Goal: Task Accomplishment & Management: Use online tool/utility

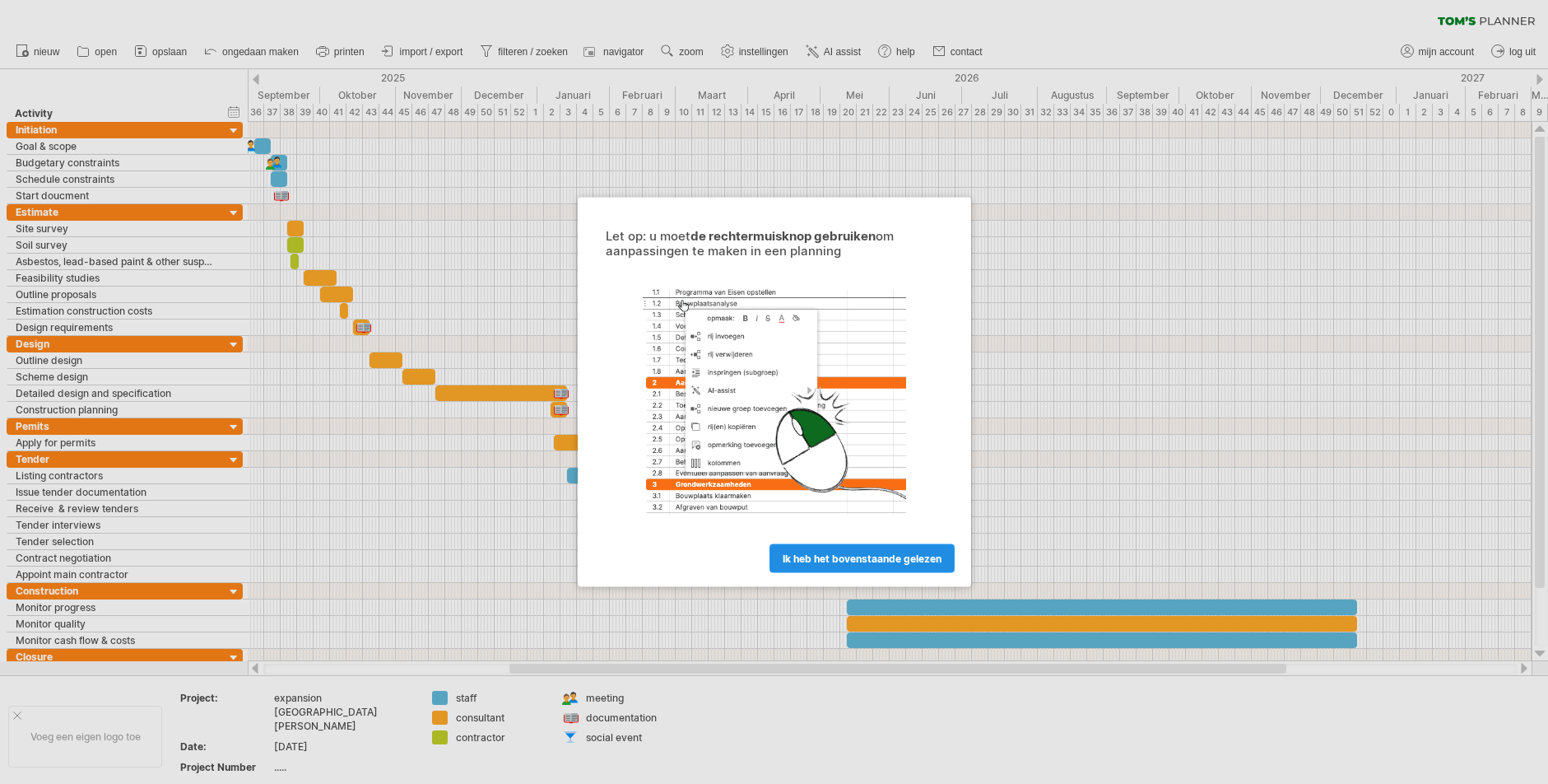
click at [856, 551] on link "ik heb het bovenstaande gelezen" at bounding box center [862, 559] width 185 height 29
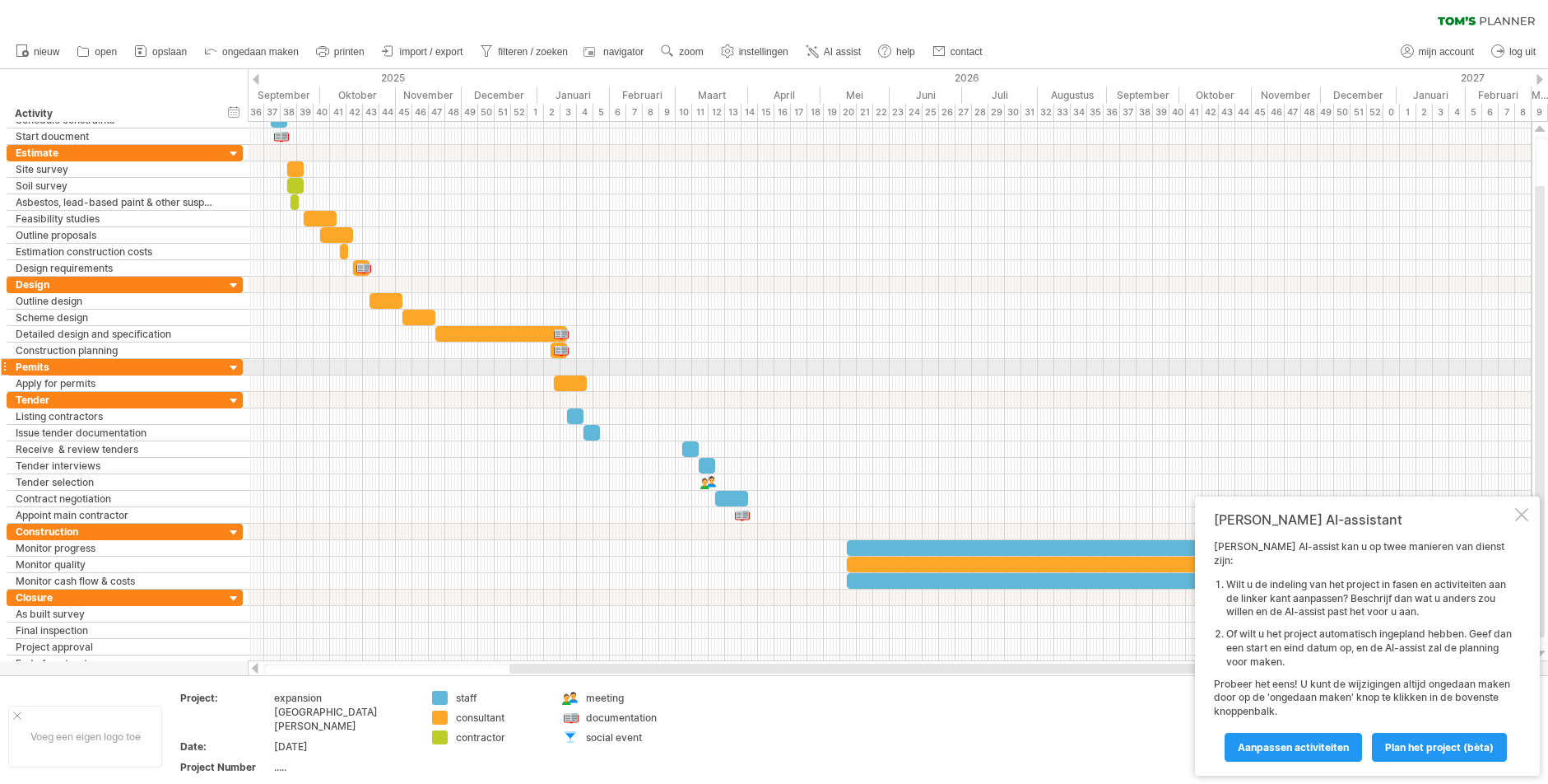
drag, startPoint x: 467, startPoint y: 365, endPoint x: 550, endPoint y: 365, distance: 83.0
click at [550, 365] on div at bounding box center [889, 367] width 1284 height 16
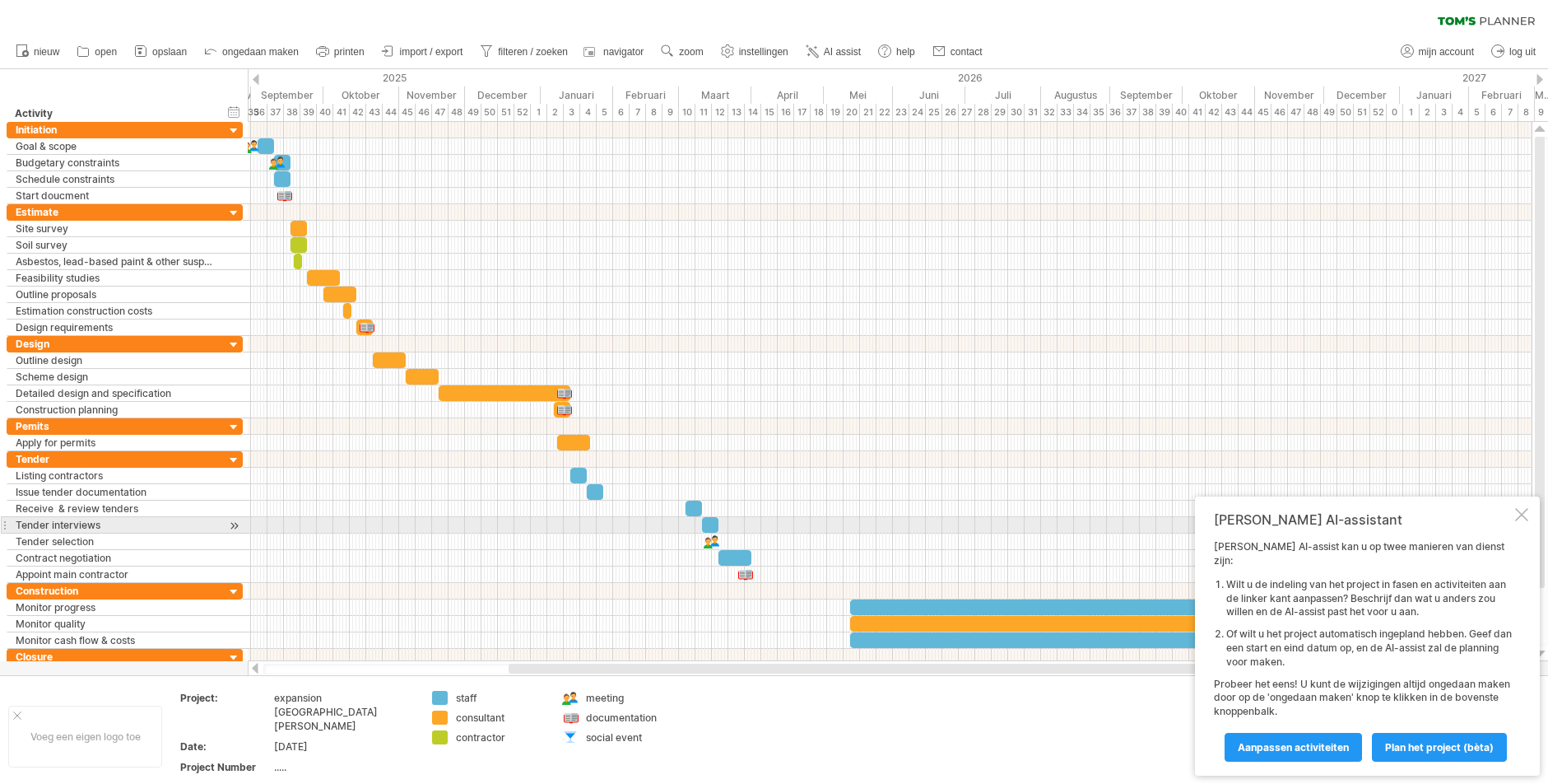
click at [1524, 521] on div at bounding box center [1522, 515] width 13 height 13
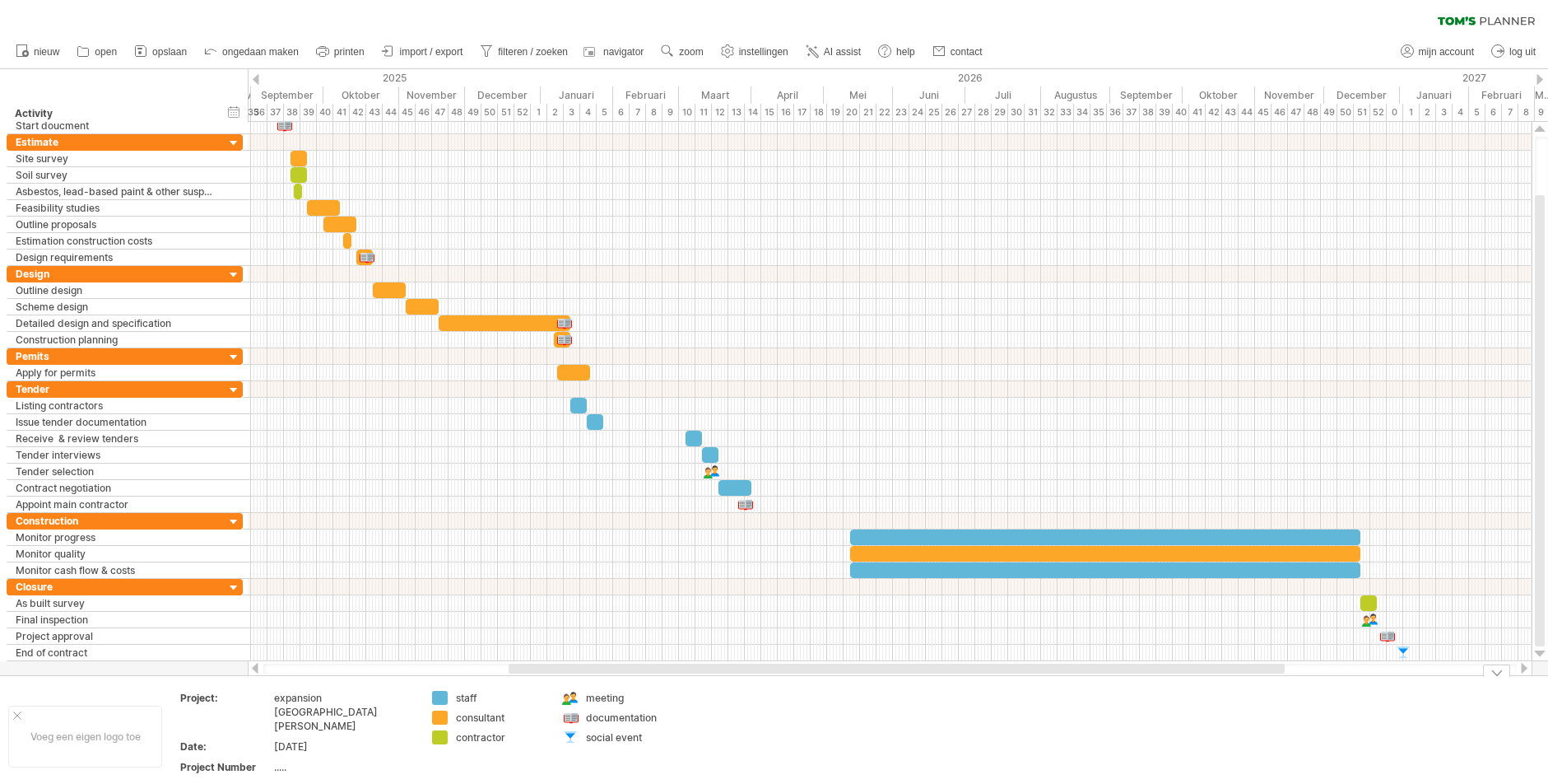
click at [464, 690] on div "staff" at bounding box center [501, 697] width 90 height 14
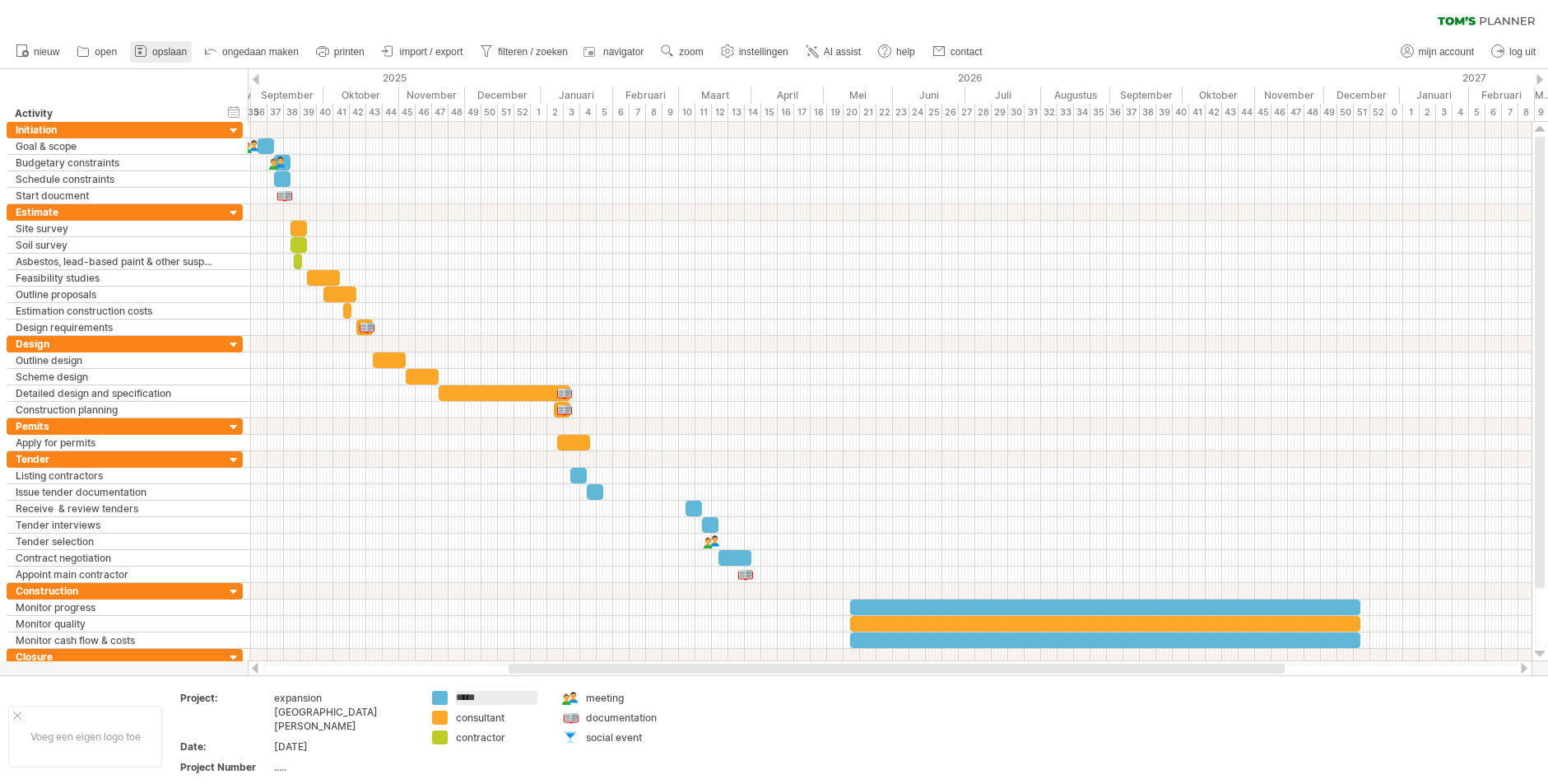
click at [162, 53] on span "opslaan" at bounding box center [169, 52] width 34 height 11
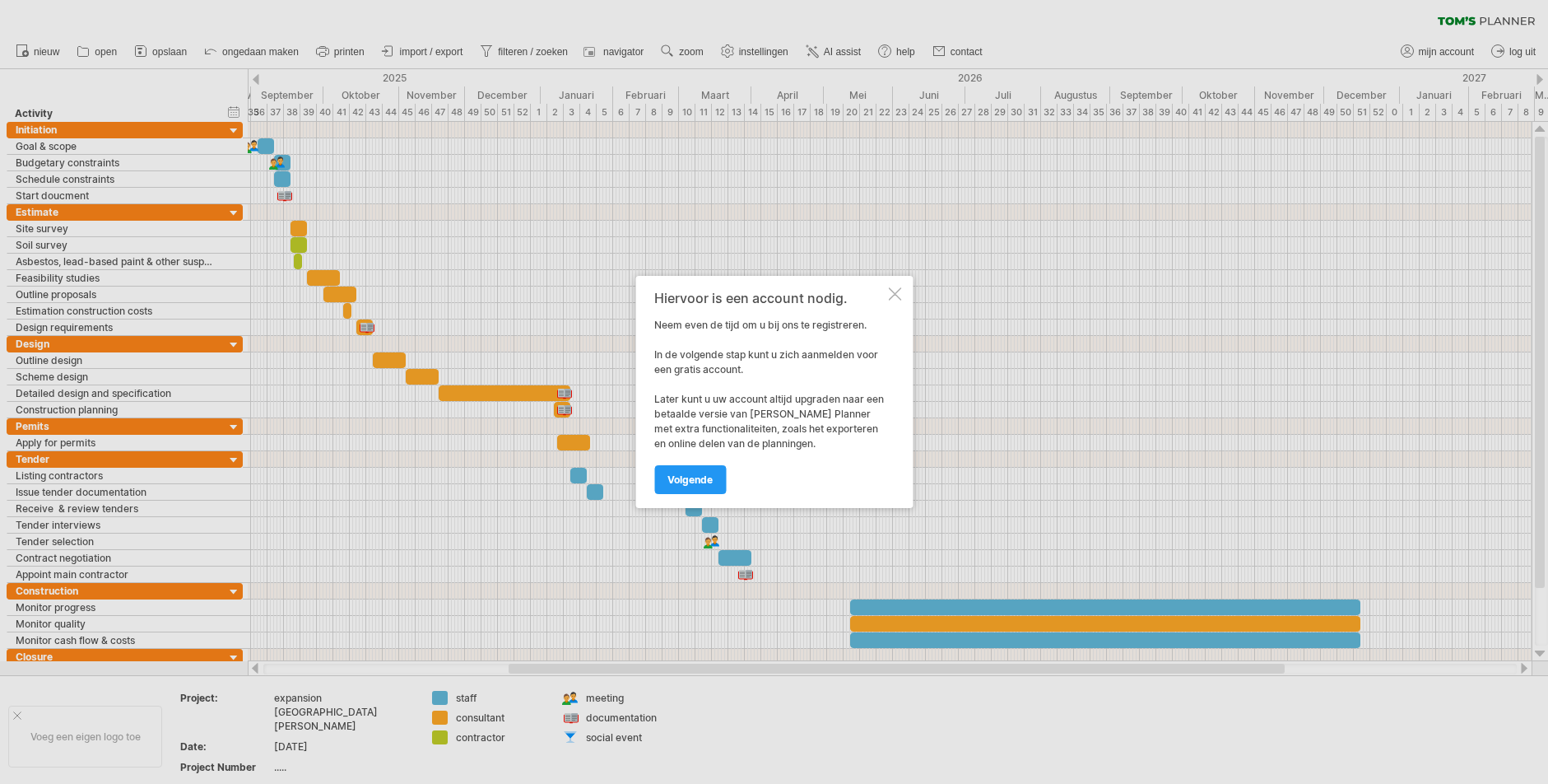
click at [898, 291] on div at bounding box center [895, 294] width 13 height 13
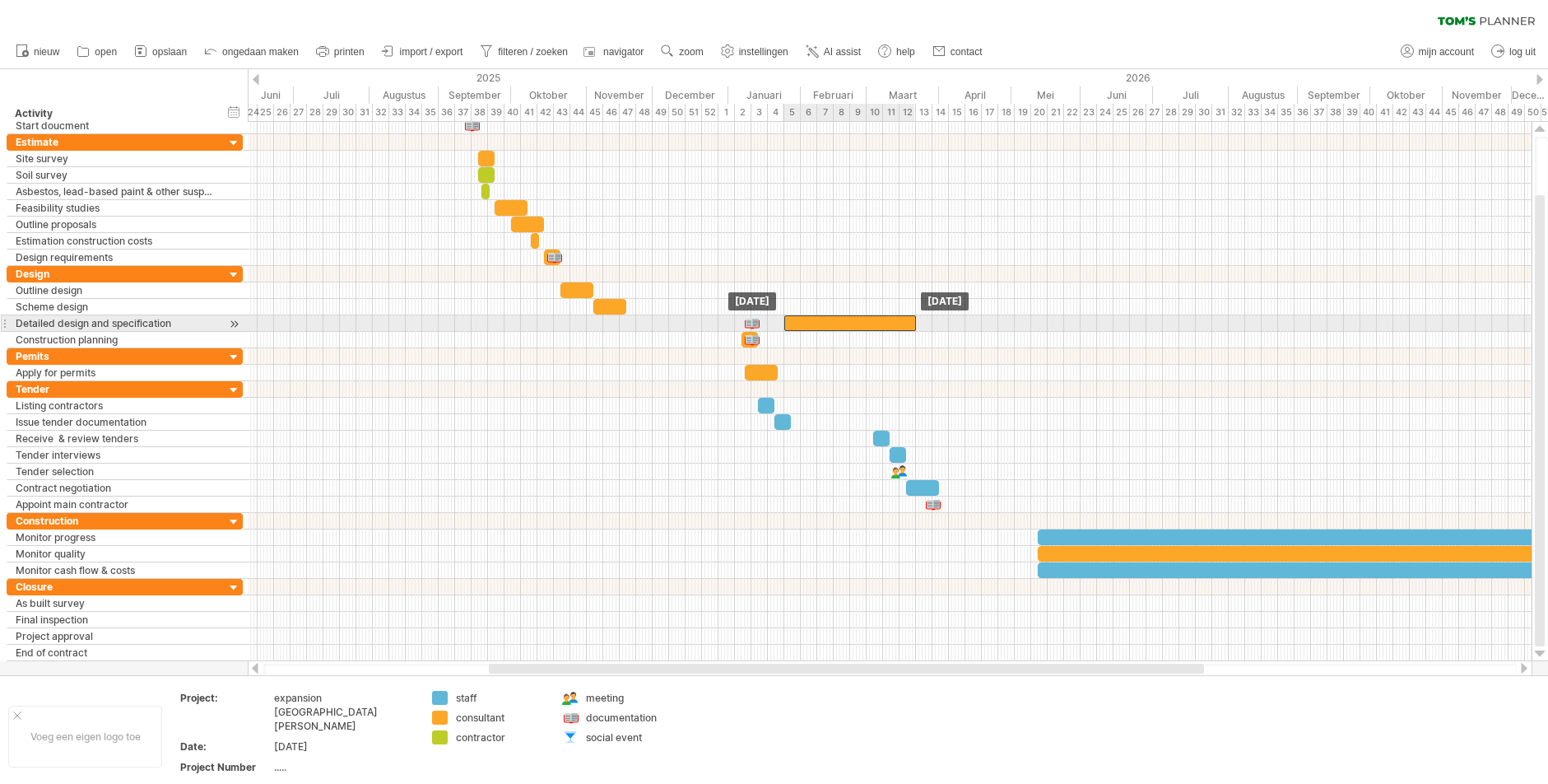
drag, startPoint x: 638, startPoint y: 327, endPoint x: 795, endPoint y: 325, distance: 157.0
click at [795, 325] on div at bounding box center [851, 323] width 132 height 15
drag, startPoint x: 744, startPoint y: 319, endPoint x: 899, endPoint y: 325, distance: 155.1
click at [899, 325] on div at bounding box center [906, 323] width 18 height 15
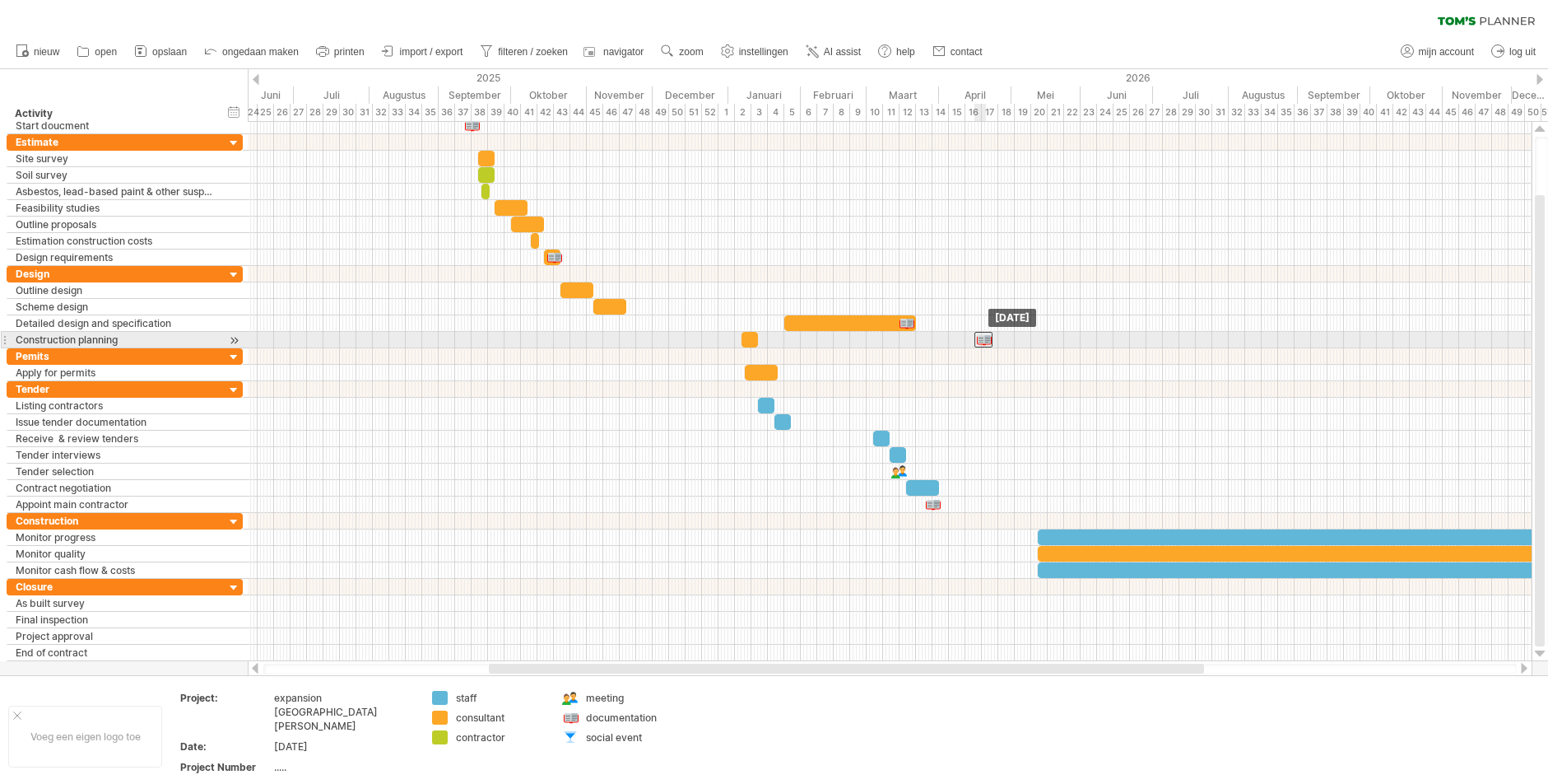
drag, startPoint x: 753, startPoint y: 335, endPoint x: 985, endPoint y: 335, distance: 232.0
click at [985, 335] on div at bounding box center [984, 339] width 18 height 15
drag, startPoint x: 749, startPoint y: 343, endPoint x: 974, endPoint y: 347, distance: 225.0
click at [974, 347] on div at bounding box center [975, 339] width 16 height 15
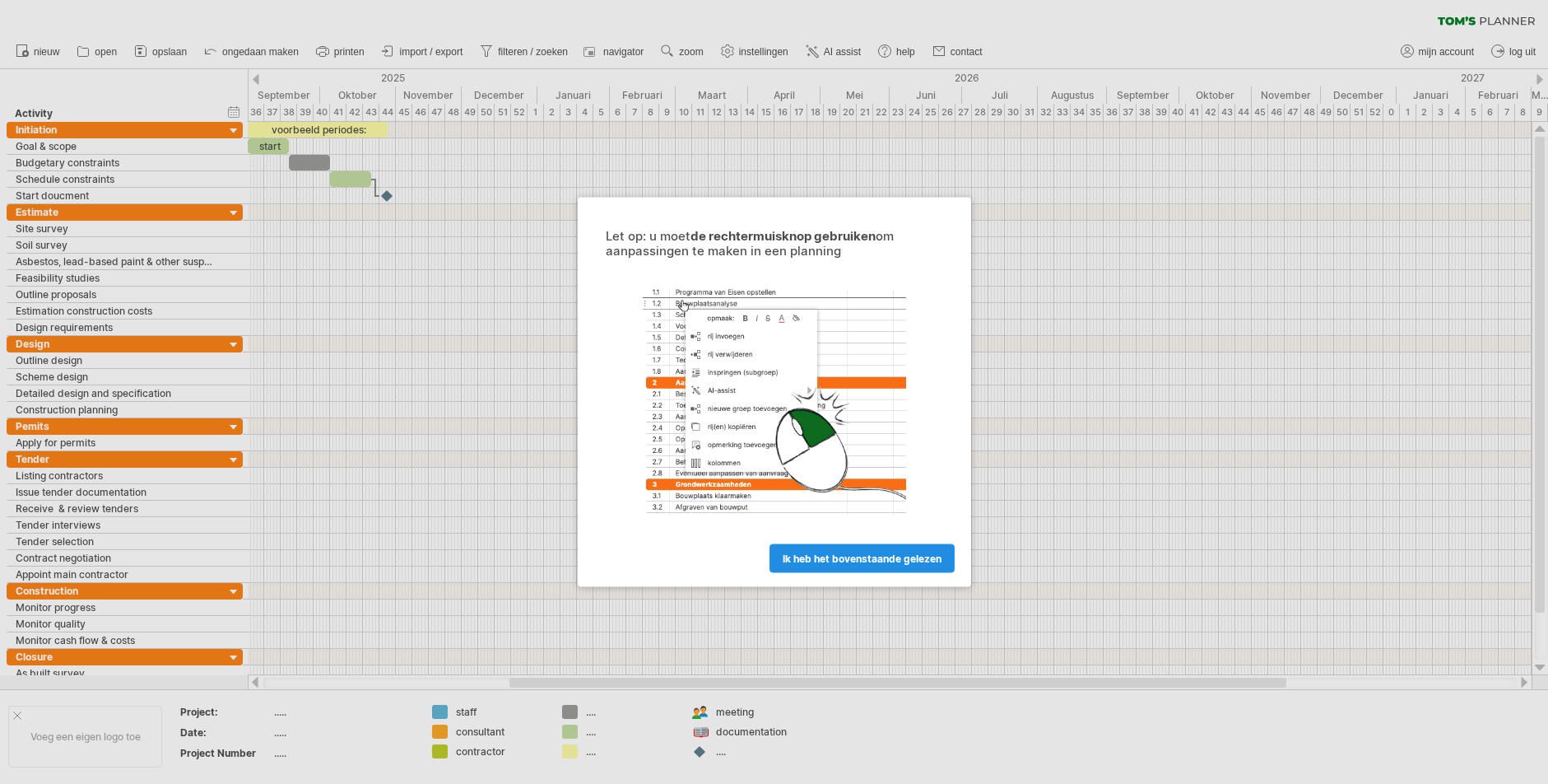
click at [907, 549] on link "ik heb het bovenstaande gelezen" at bounding box center [862, 559] width 185 height 29
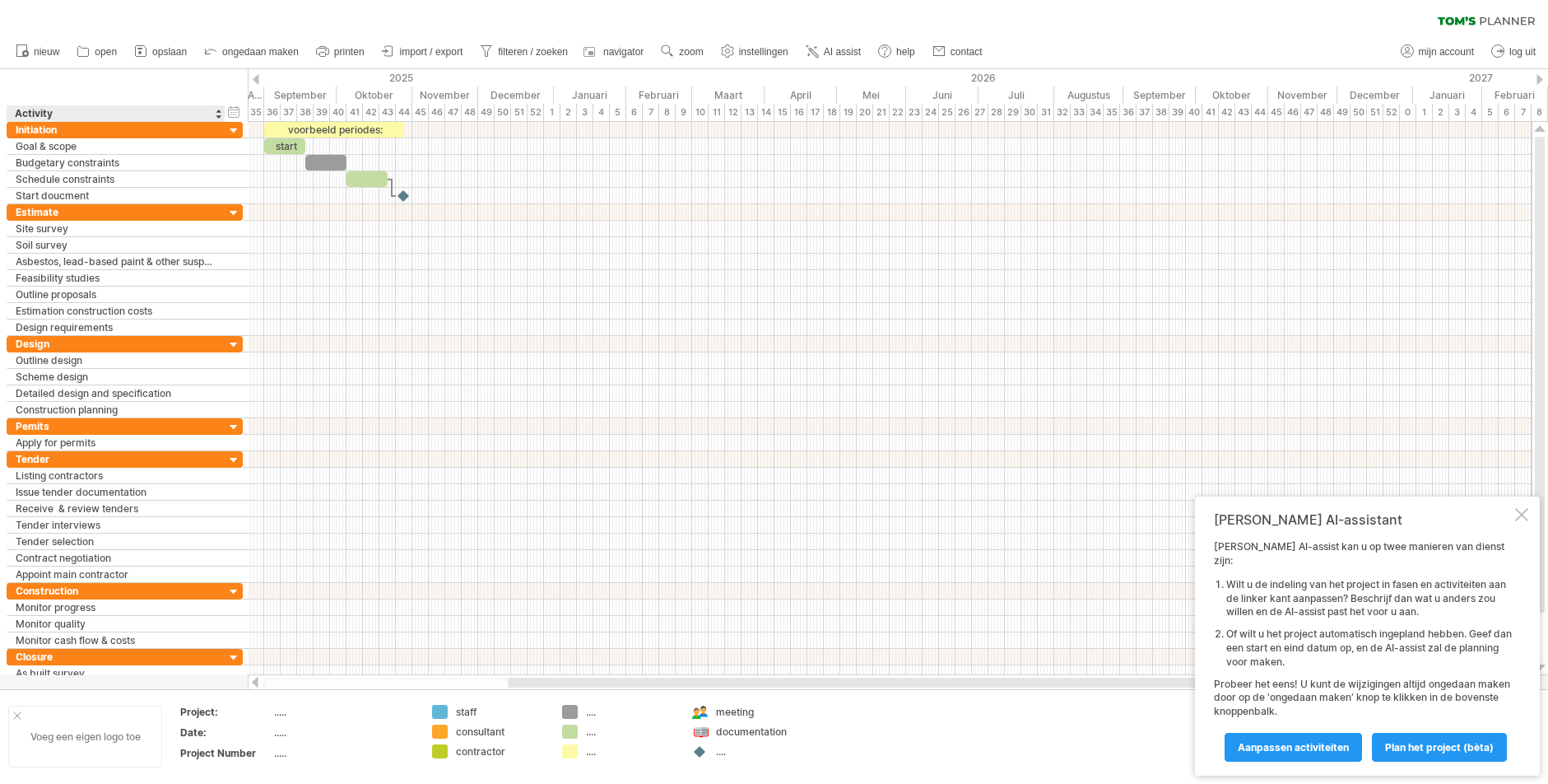
click at [60, 733] on div "Voeg een eigen logo toe" at bounding box center [85, 736] width 154 height 62
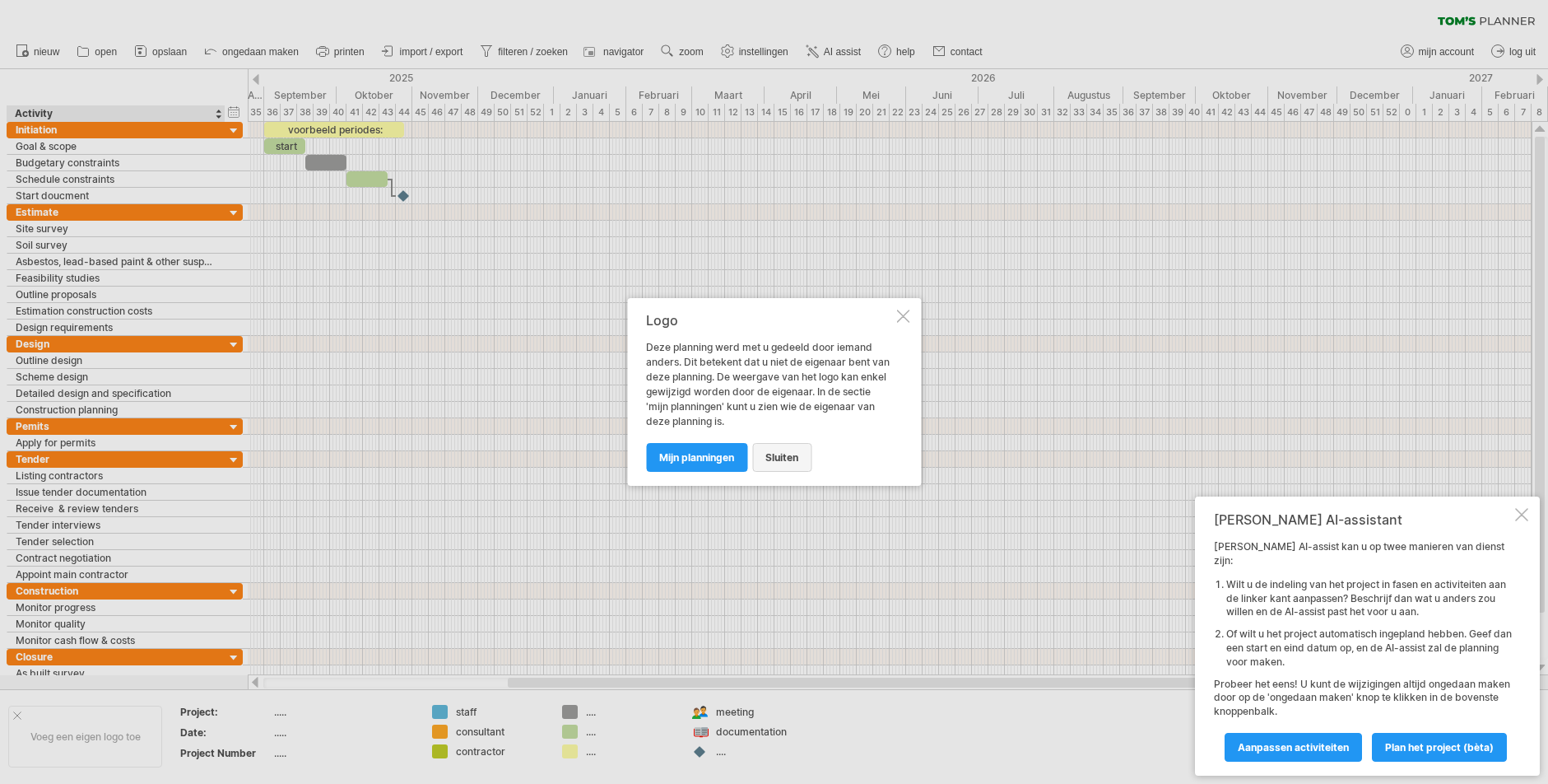
click at [783, 461] on span "sluiten" at bounding box center [782, 456] width 32 height 12
